Goal: Information Seeking & Learning: Learn about a topic

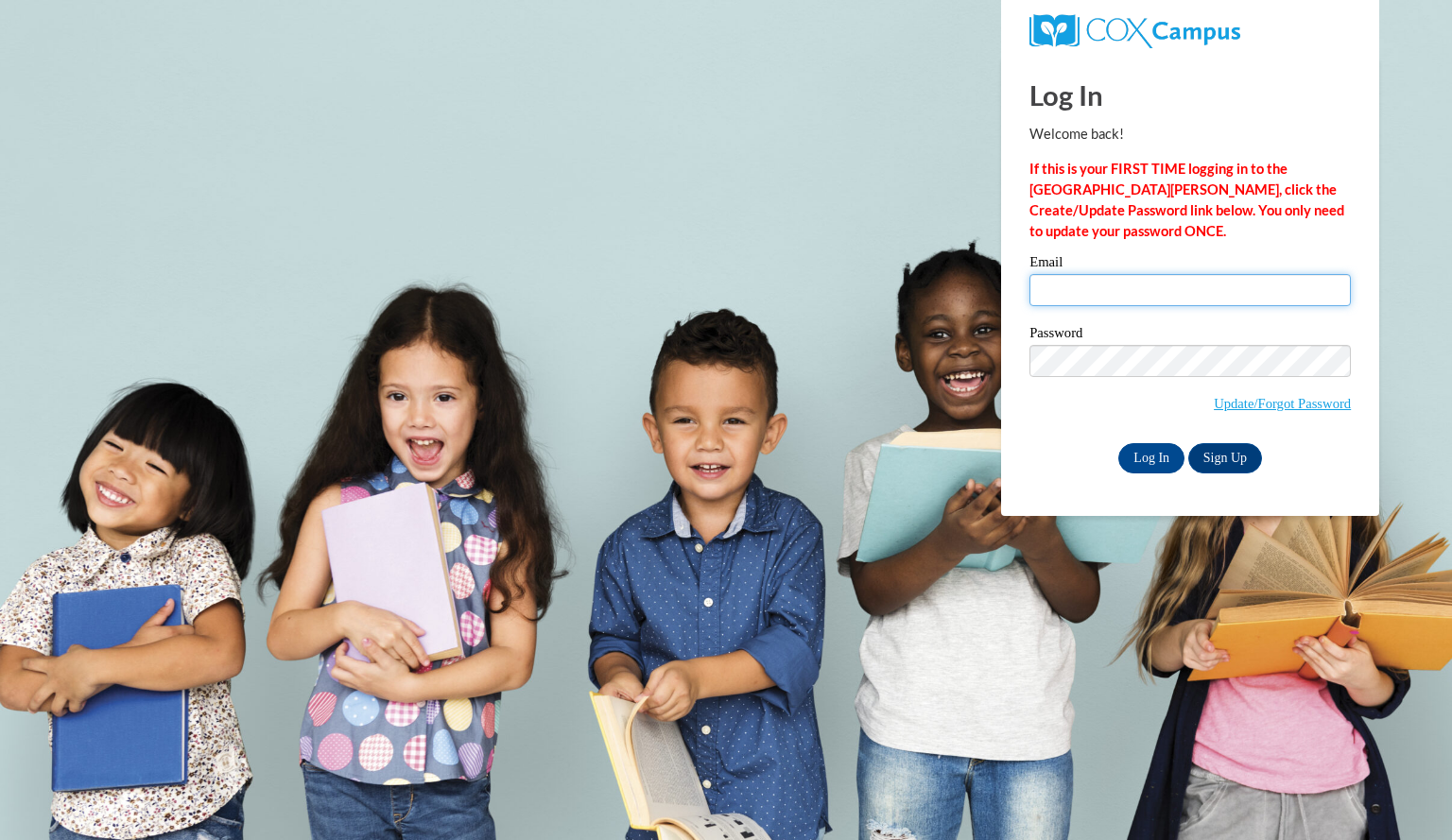
click at [1070, 285] on input "Email" at bounding box center [1190, 291] width 321 height 32
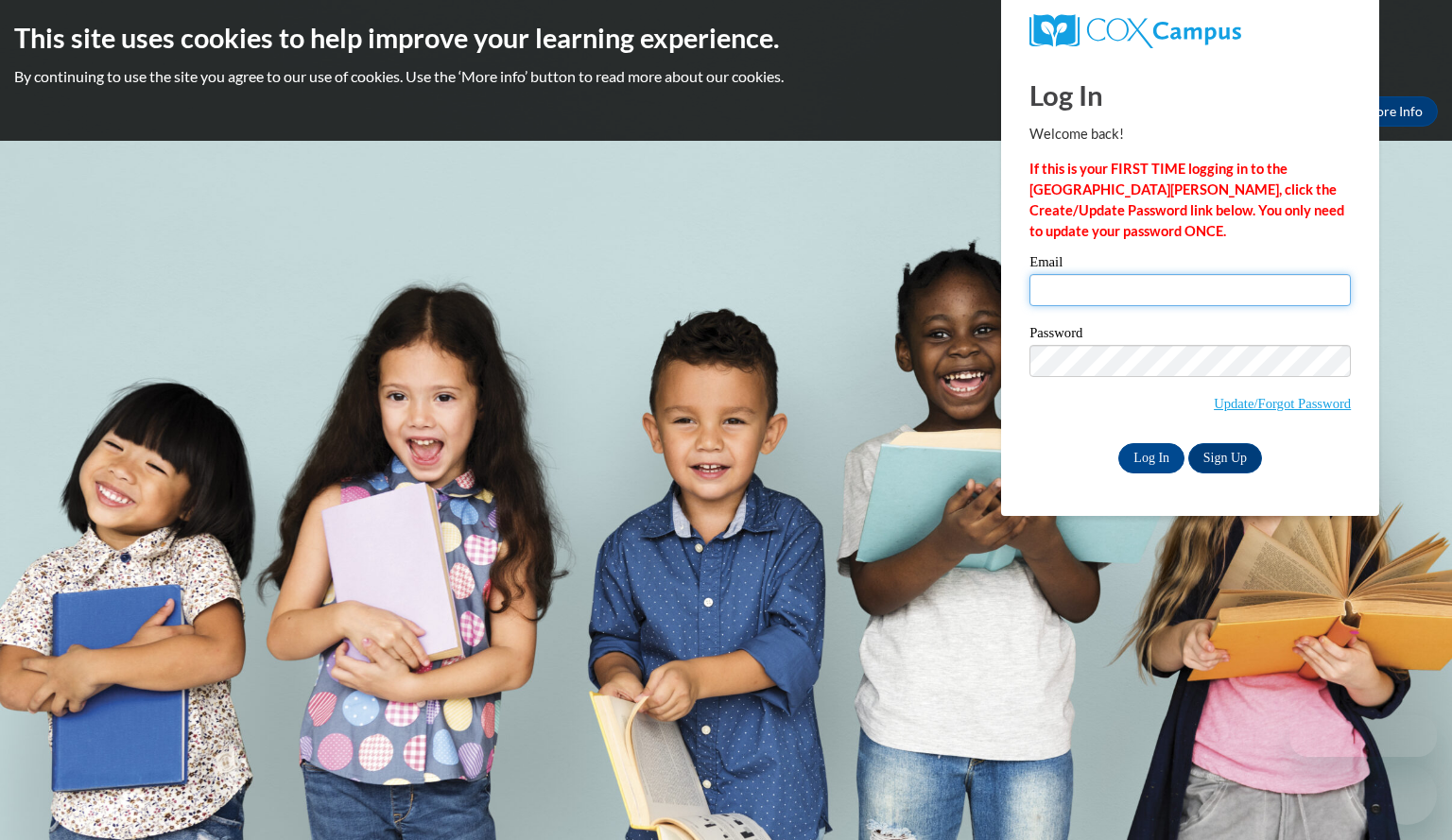
type input "debruinashley@aasd.k12.wi.us"
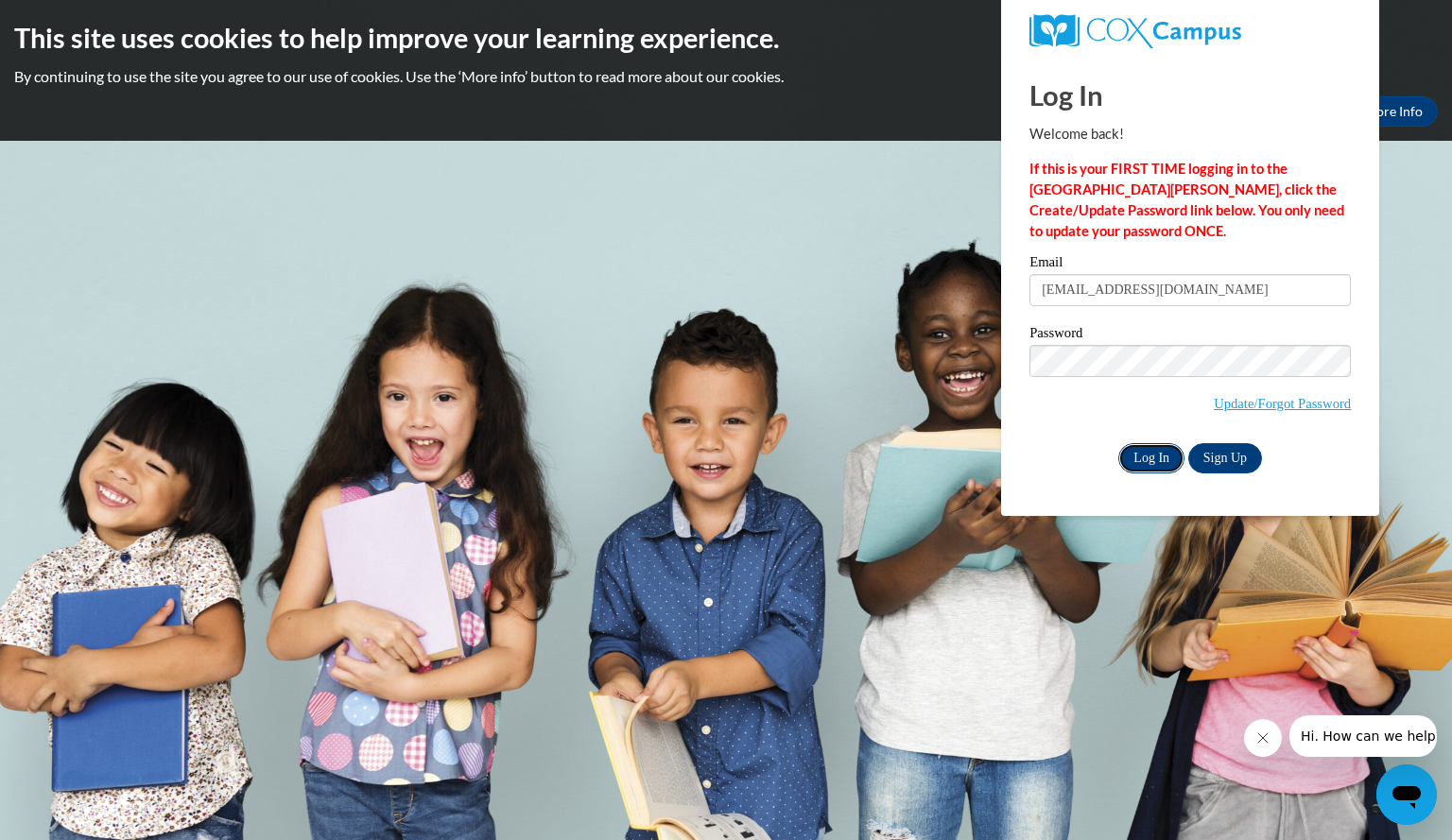
click at [1144, 461] on input "Log In" at bounding box center [1151, 459] width 66 height 31
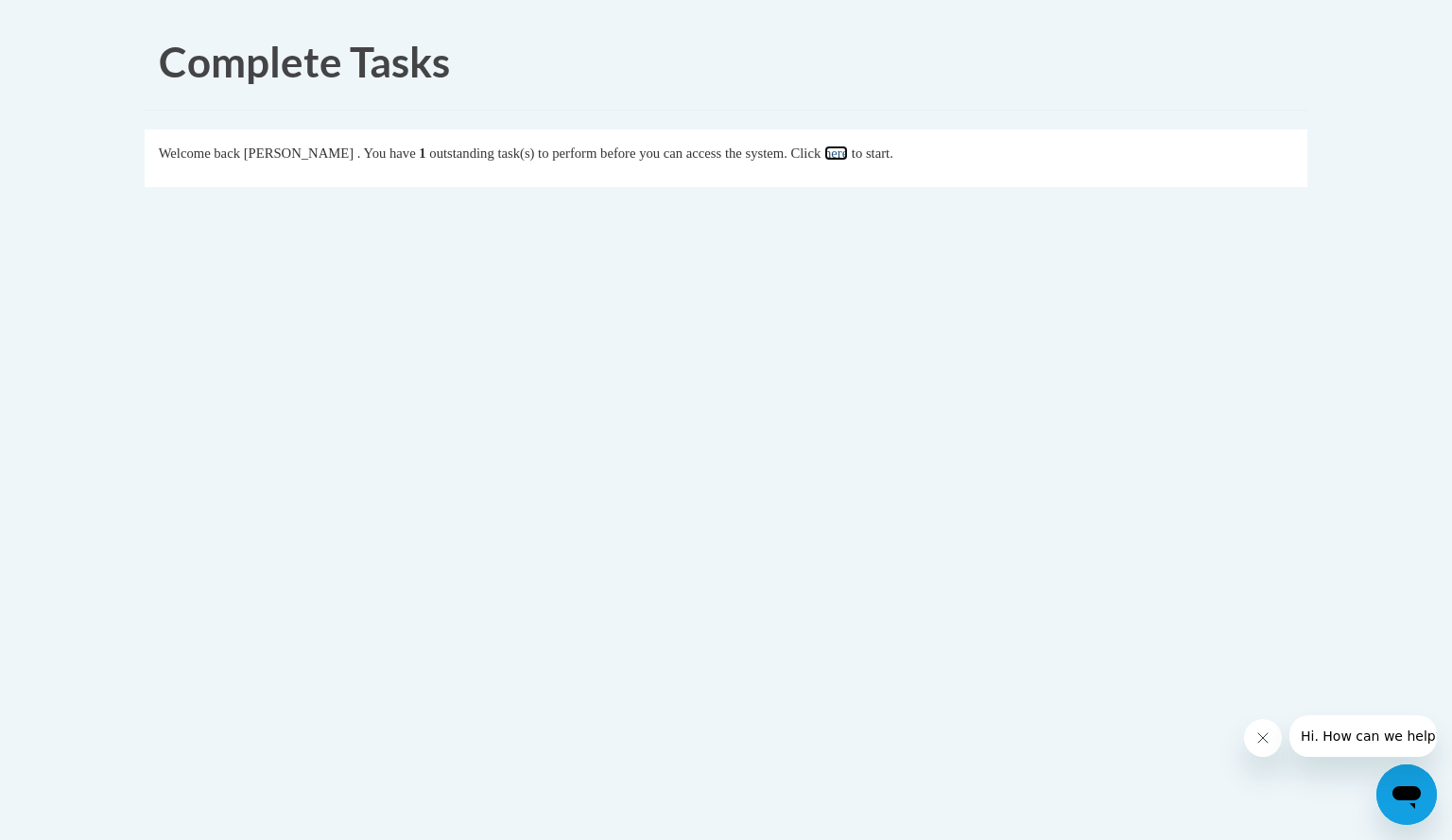
click at [848, 158] on link "here" at bounding box center [836, 154] width 24 height 15
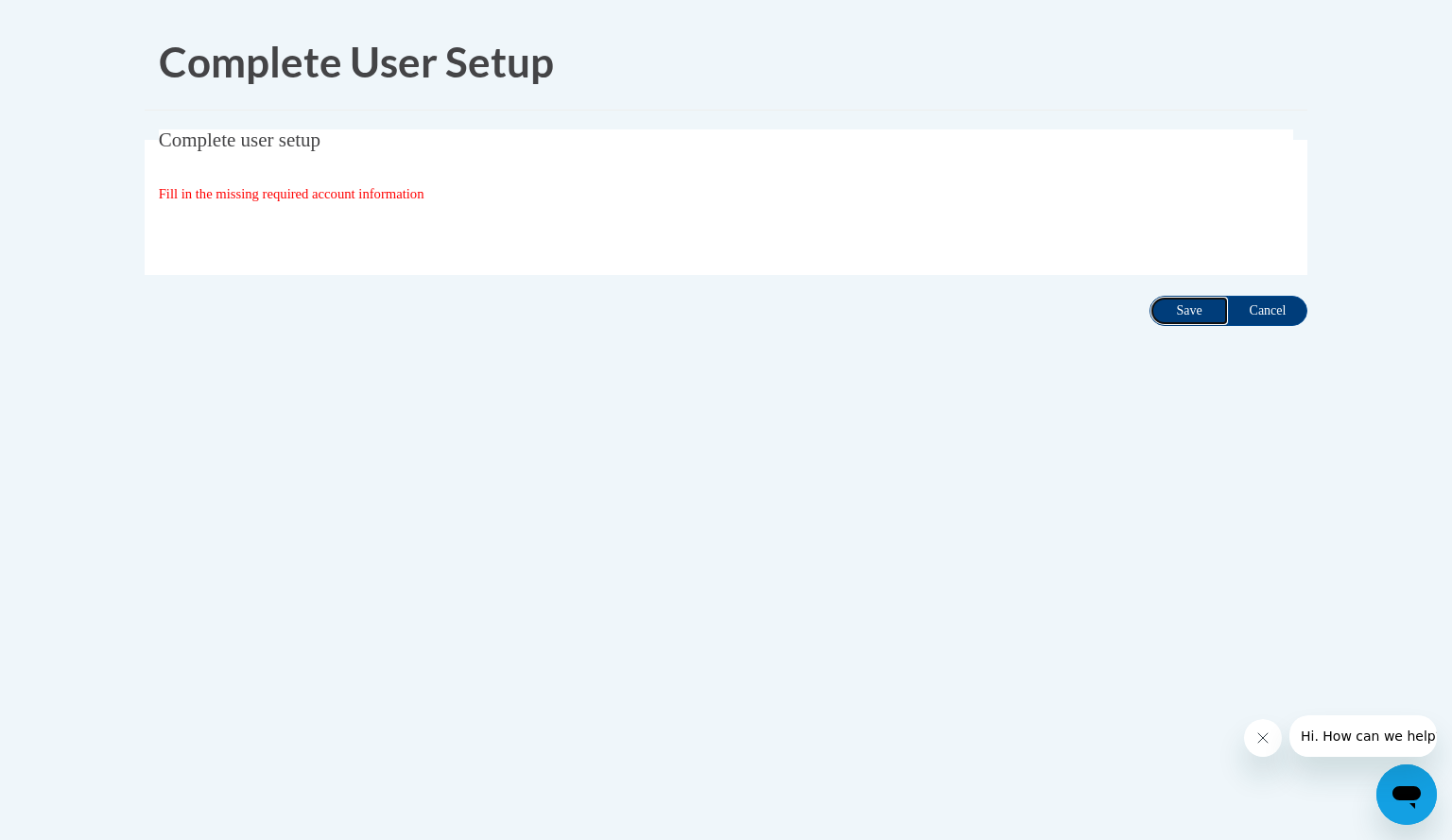
click at [1196, 306] on input "Save" at bounding box center [1189, 311] width 79 height 31
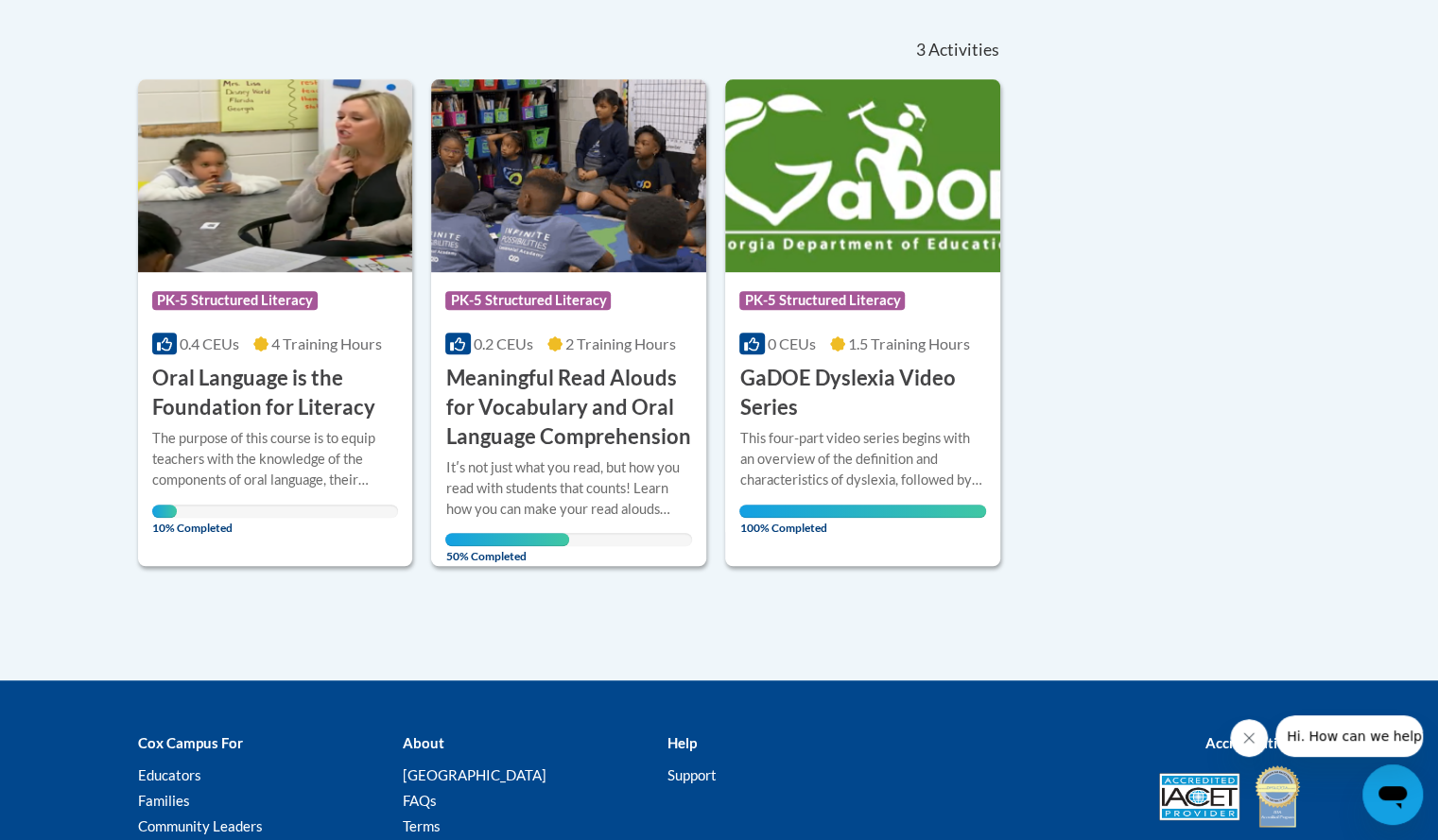
scroll to position [403, 0]
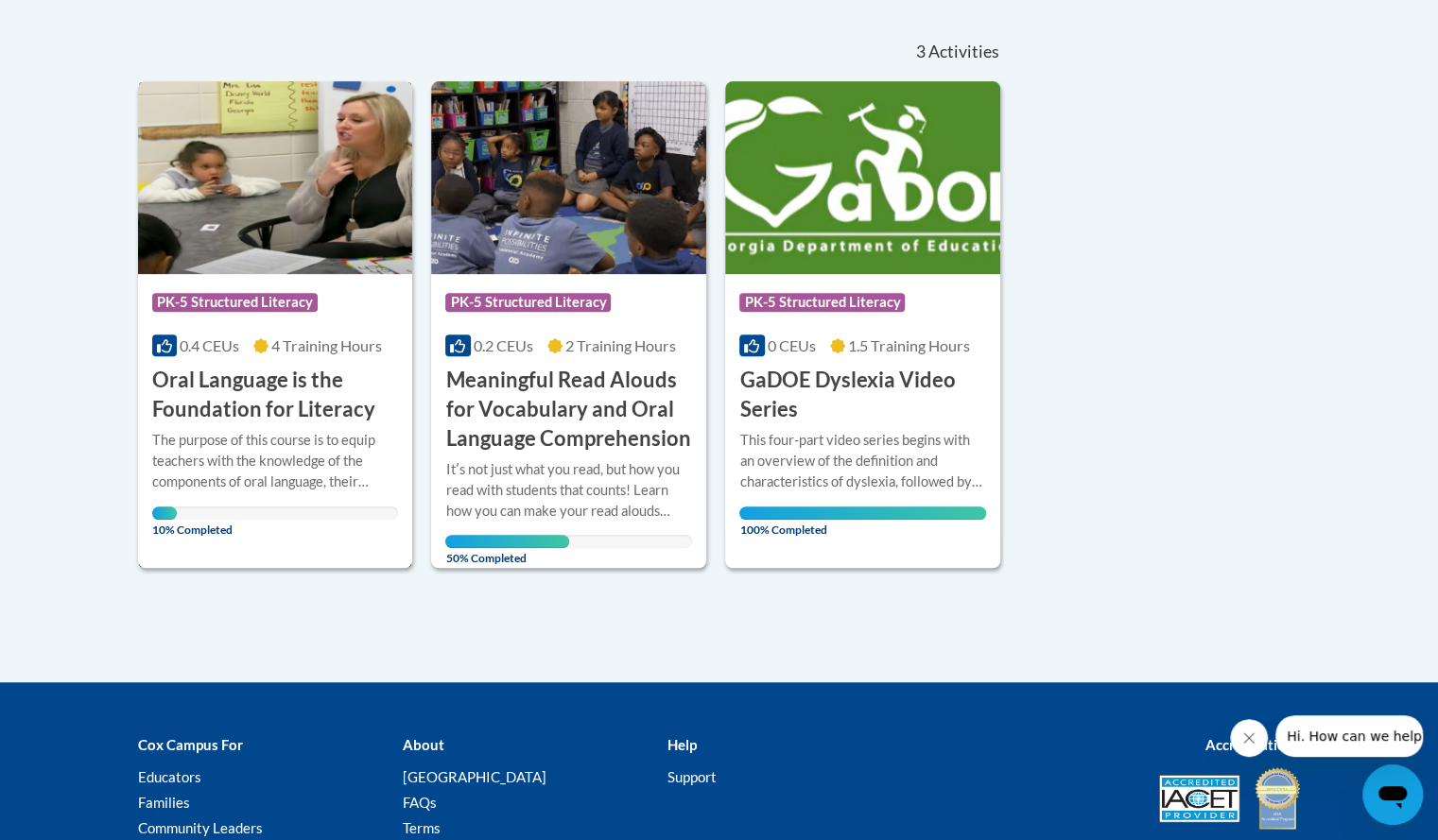
click at [234, 398] on h3 "Oral Language is the Foundation for Literacy" at bounding box center [276, 395] width 247 height 58
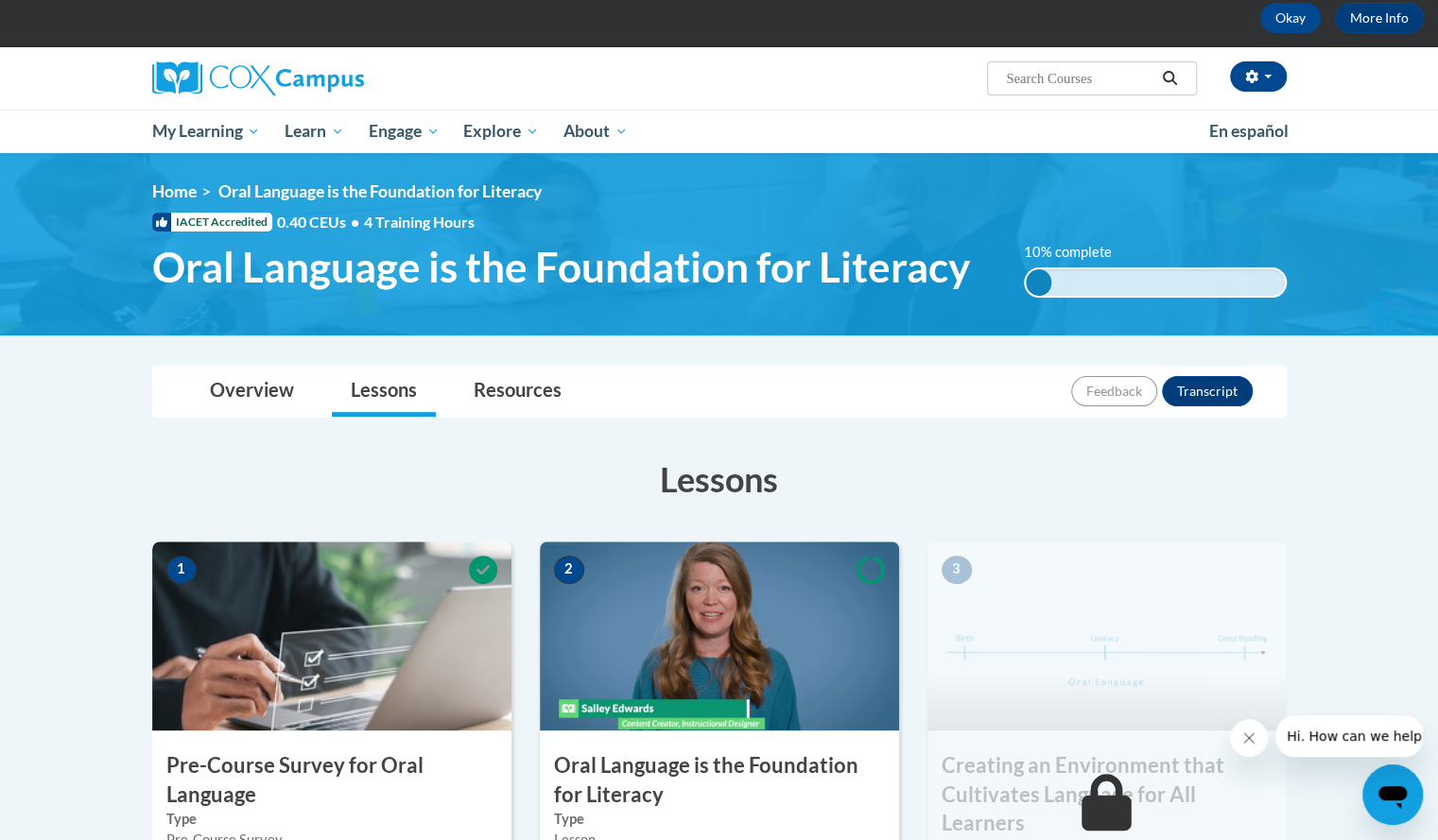
scroll to position [88, 0]
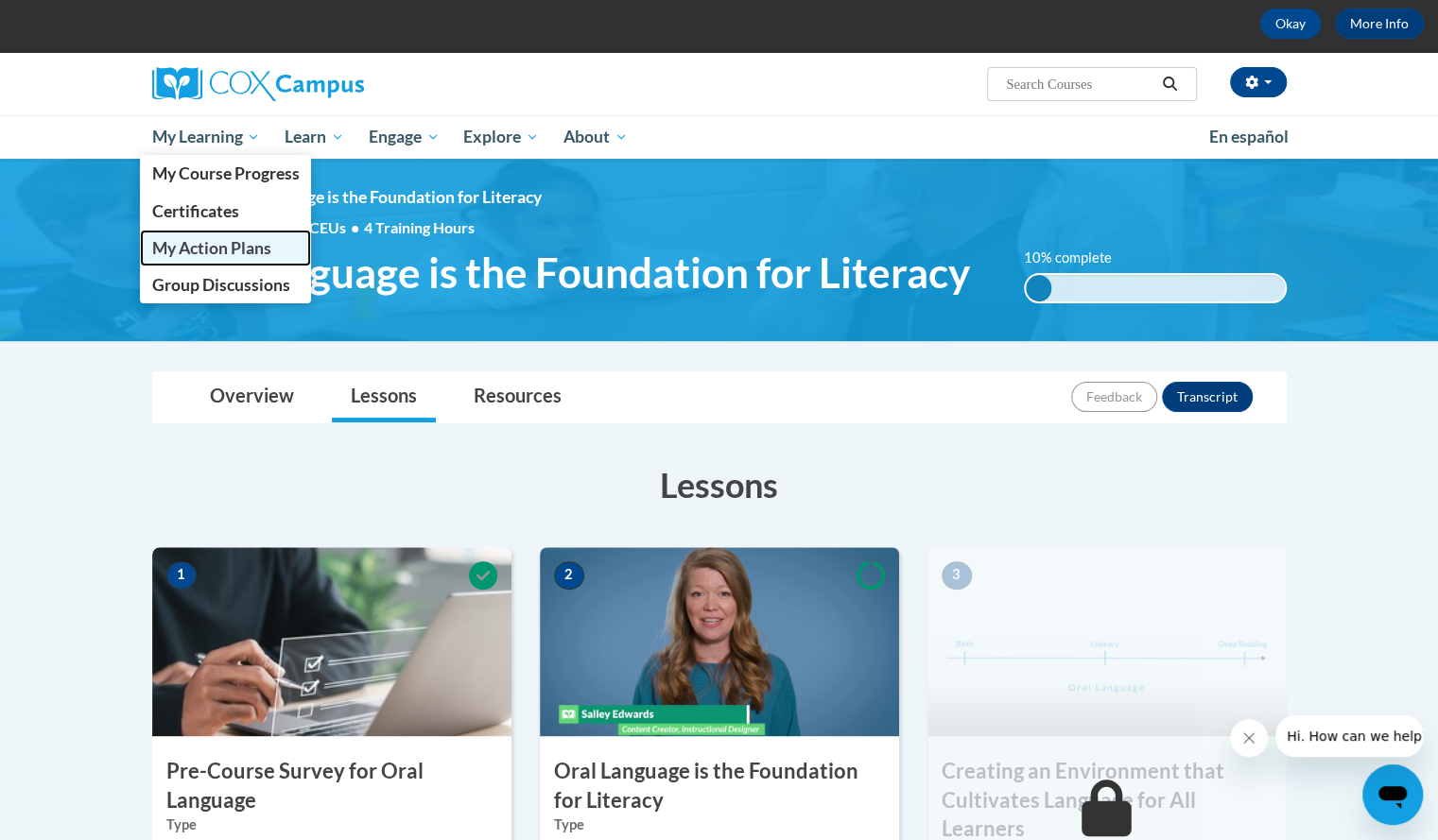
click at [214, 239] on span "My Action Plans" at bounding box center [211, 248] width 119 height 20
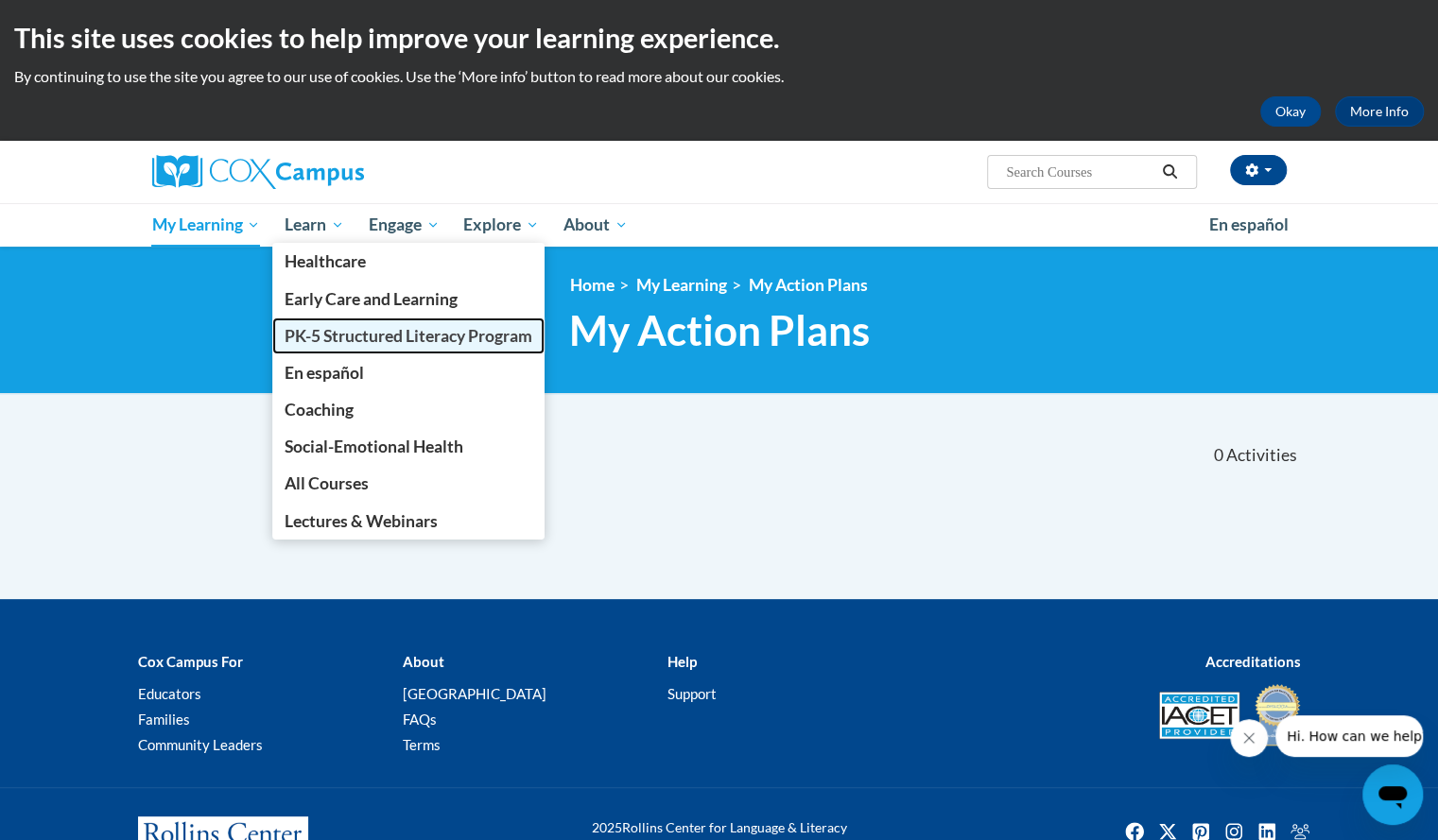
click at [363, 335] on span "PK-5 Structured Literacy Program" at bounding box center [408, 336] width 248 height 20
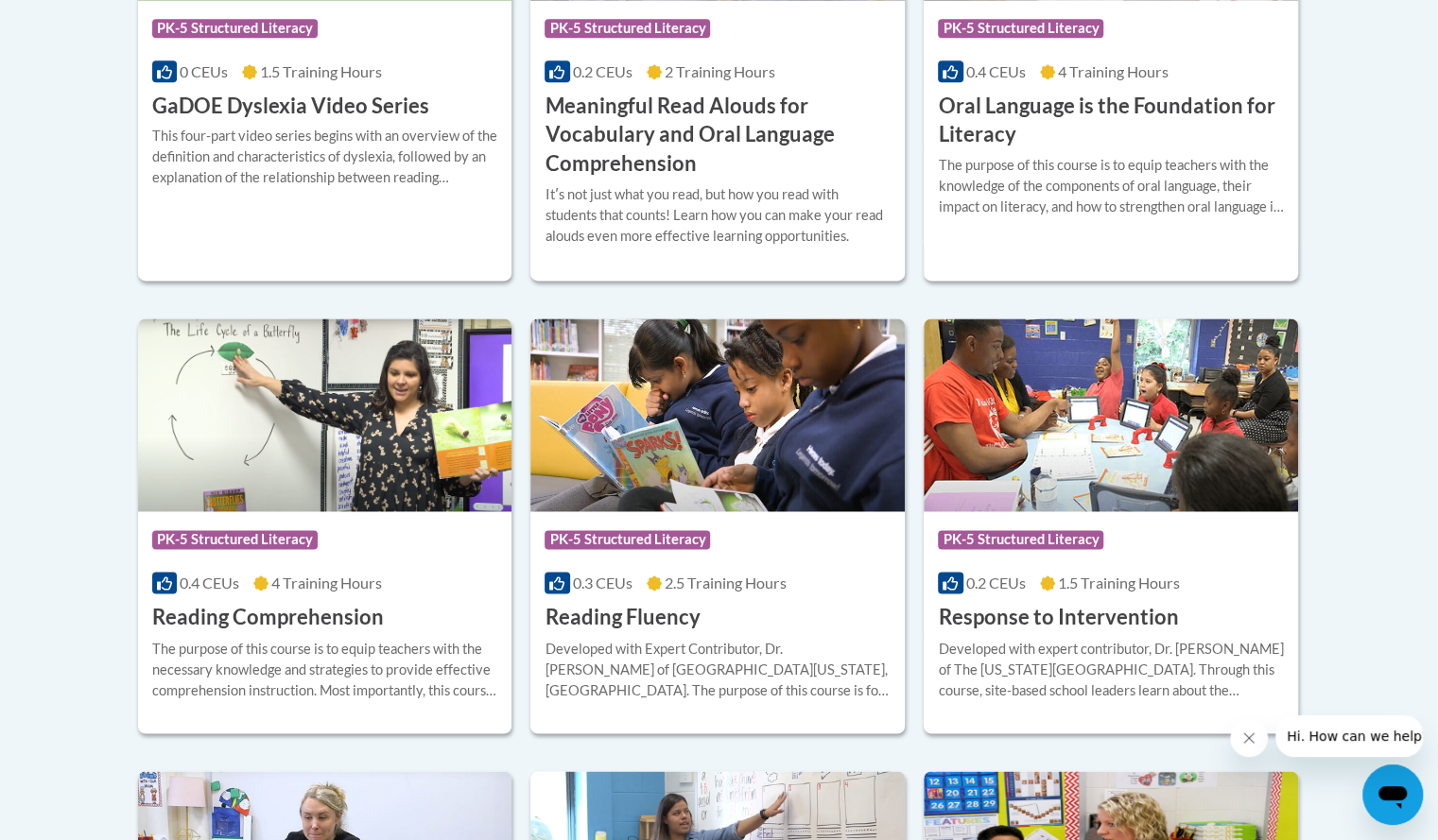
scroll to position [1518, 0]
click at [1008, 101] on h3 "Oral Language is the Foundation for Literacy" at bounding box center [1111, 119] width 346 height 58
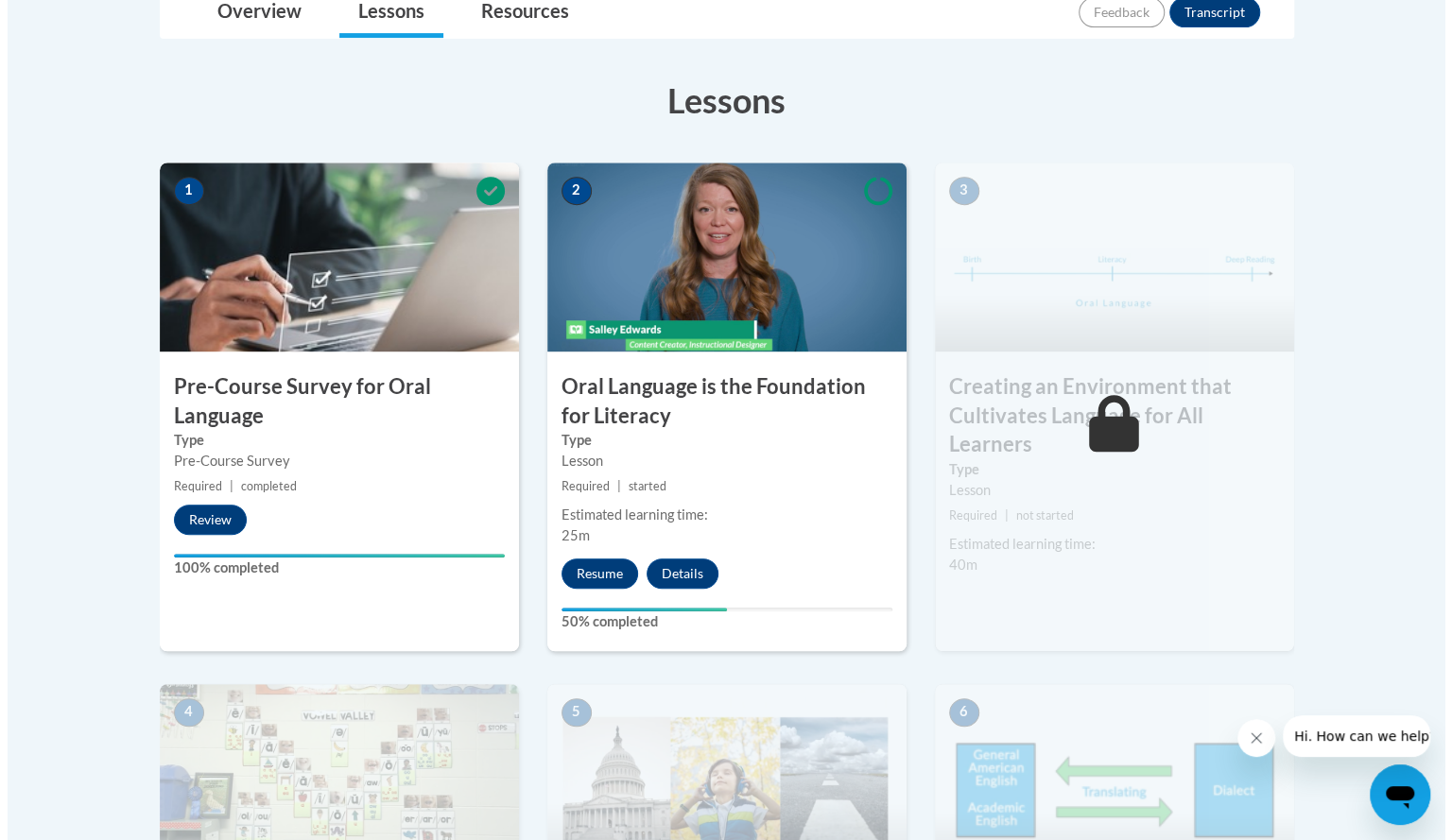
scroll to position [474, 0]
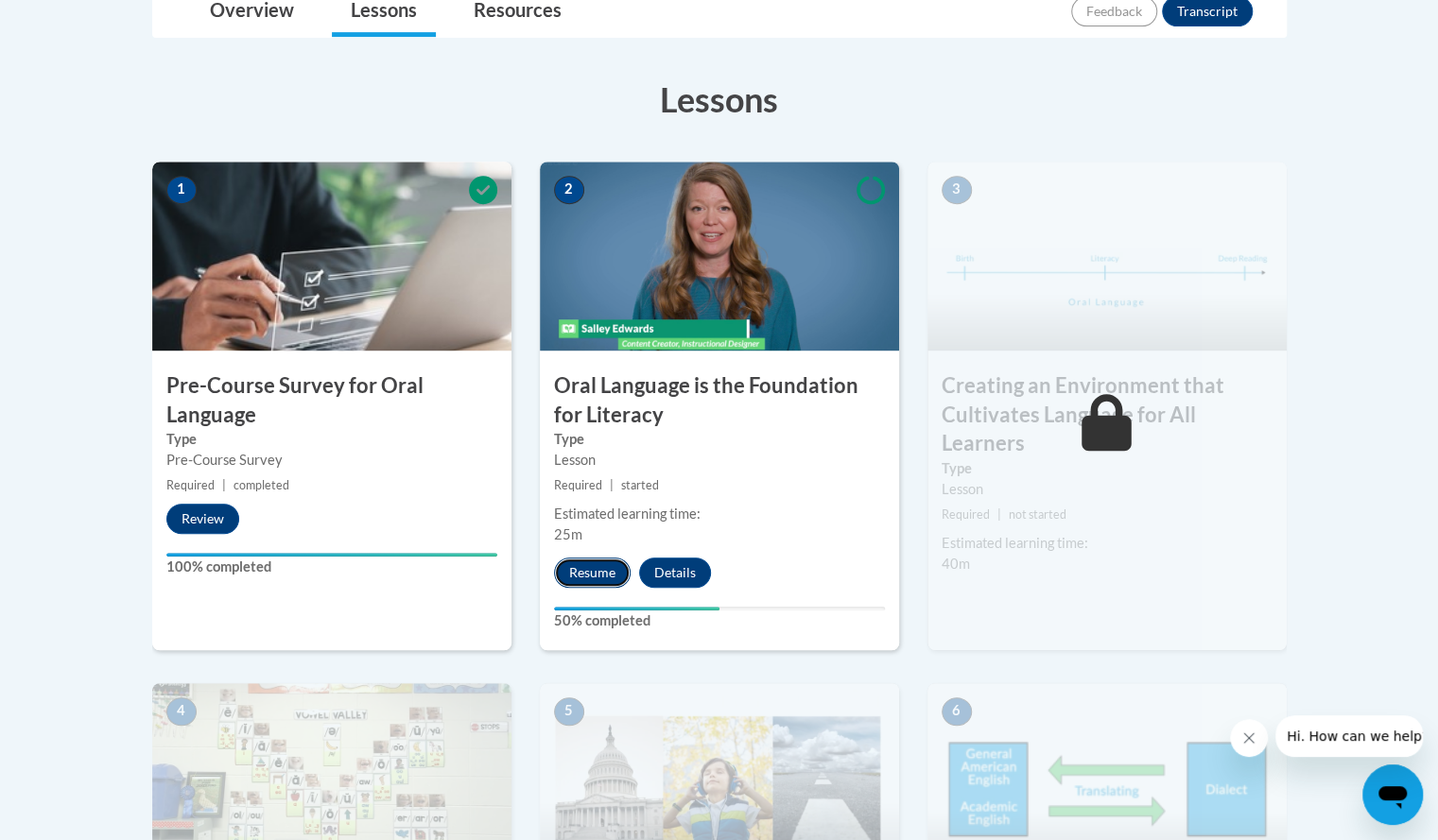
click at [610, 568] on button "Resume" at bounding box center [592, 573] width 76 height 31
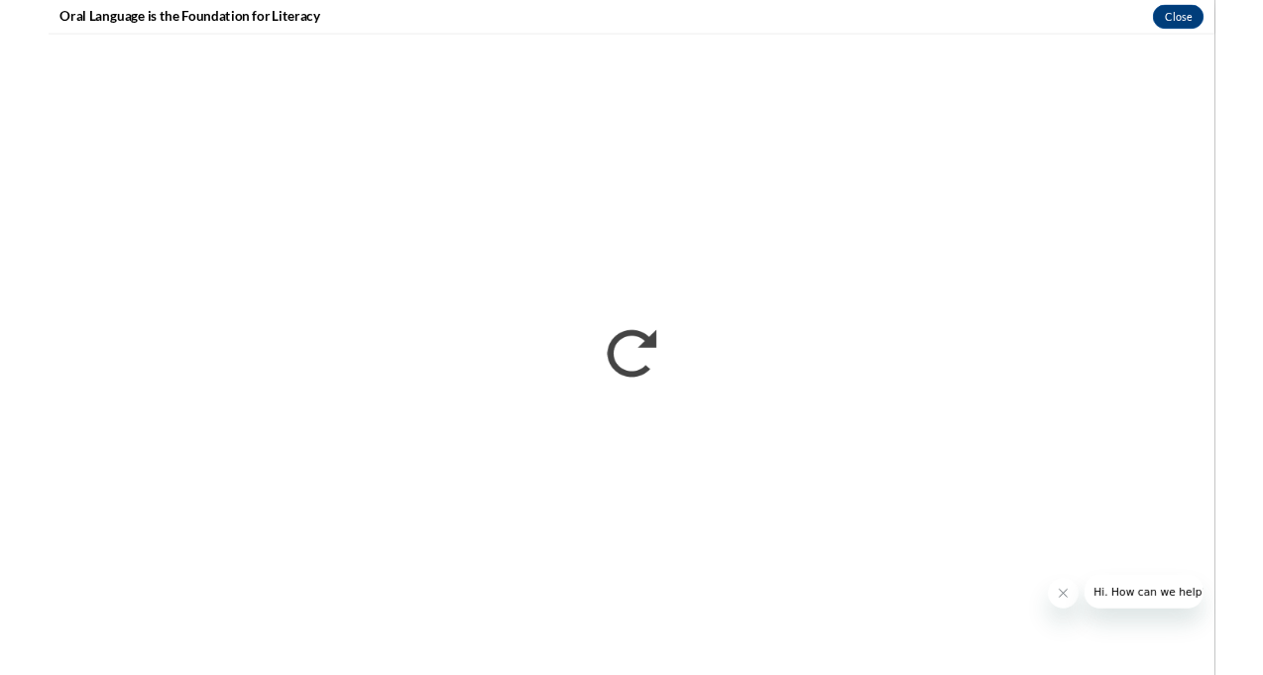
scroll to position [0, 0]
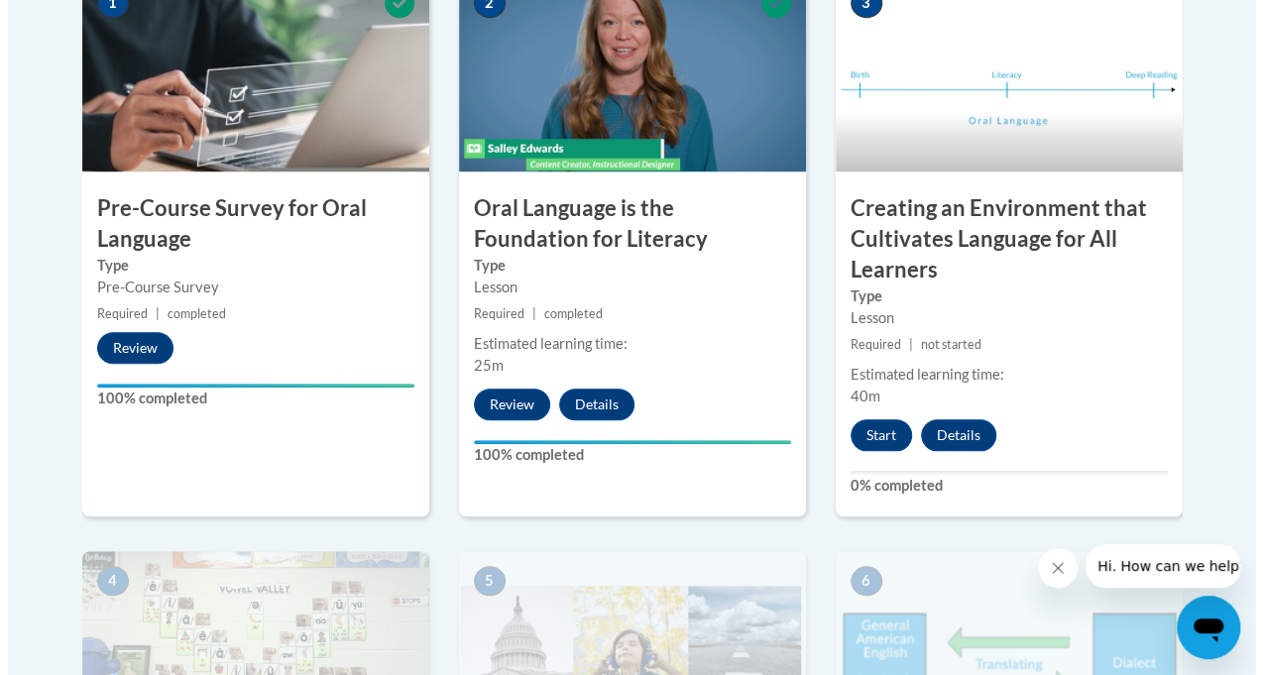
scroll to position [764, 0]
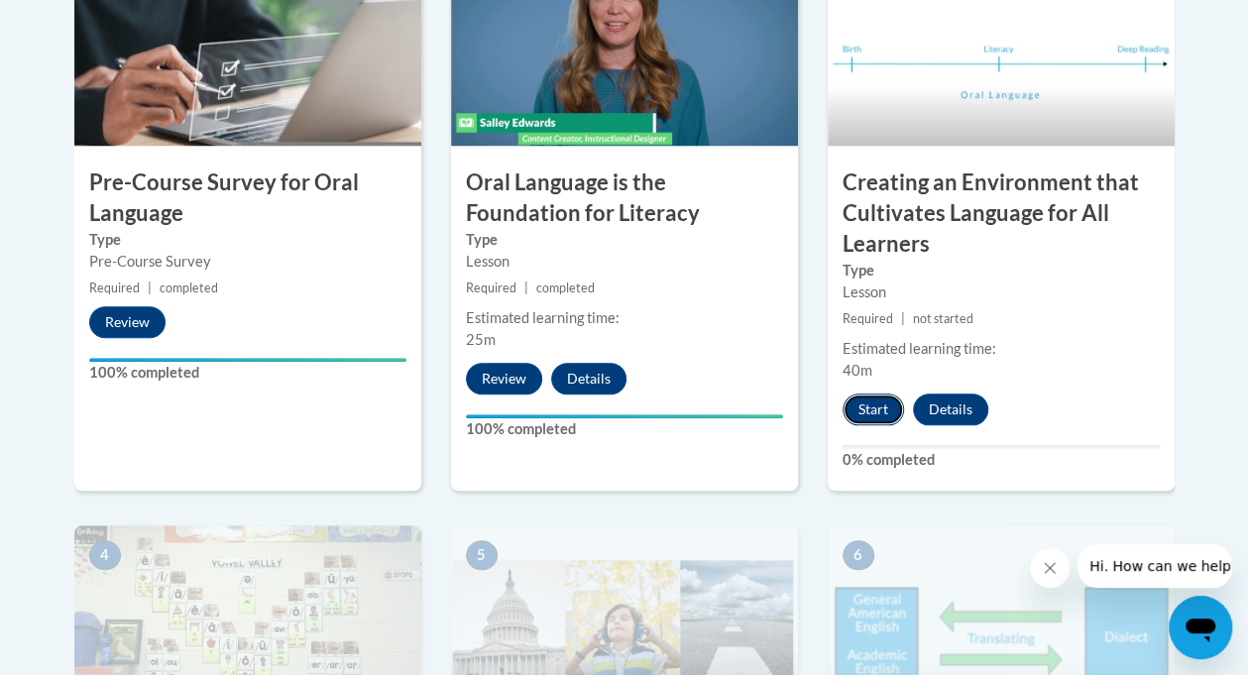
click at [873, 406] on button "Start" at bounding box center [873, 410] width 61 height 32
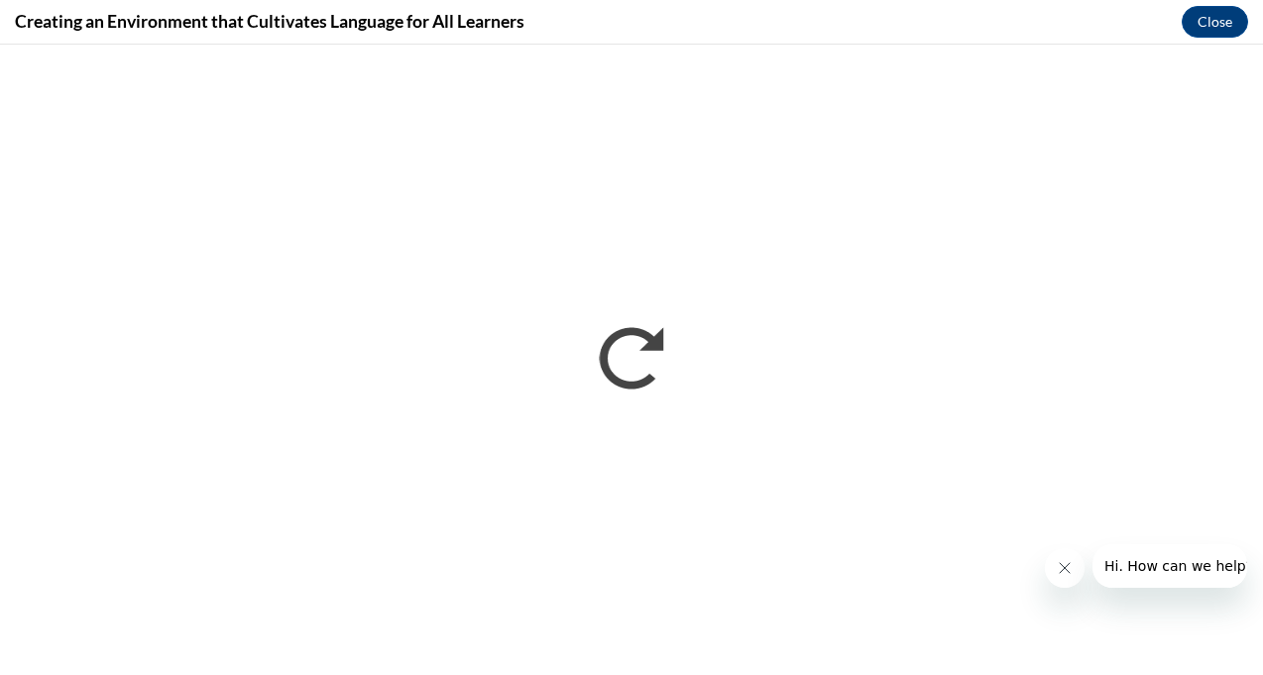
scroll to position [0, 0]
